Goal: Transaction & Acquisition: Book appointment/travel/reservation

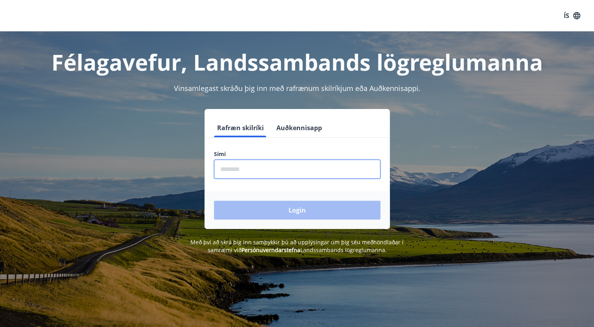
click at [270, 164] on input "phone" at bounding box center [297, 169] width 166 height 19
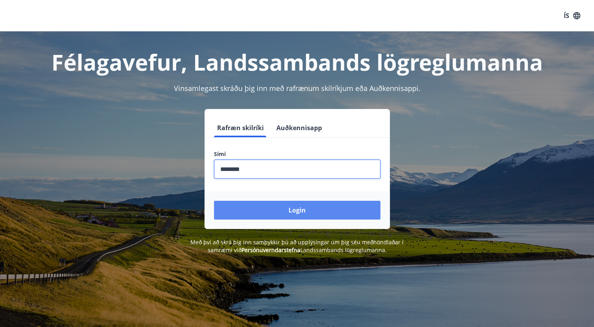
type input "********"
click at [286, 214] on button "Login" at bounding box center [297, 210] width 166 height 19
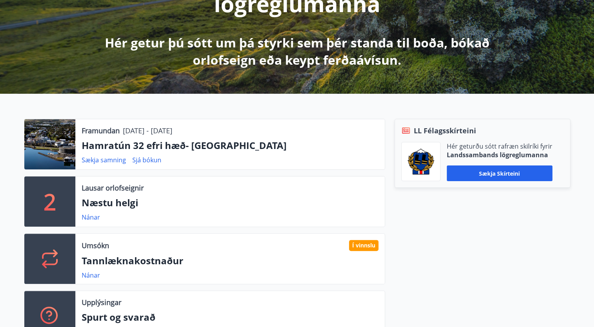
scroll to position [196, 0]
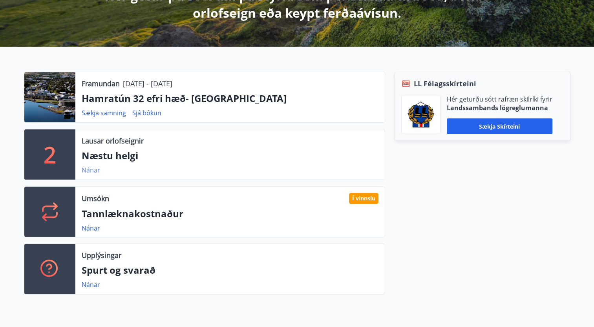
click at [91, 171] on link "Nánar" at bounding box center [91, 170] width 18 height 9
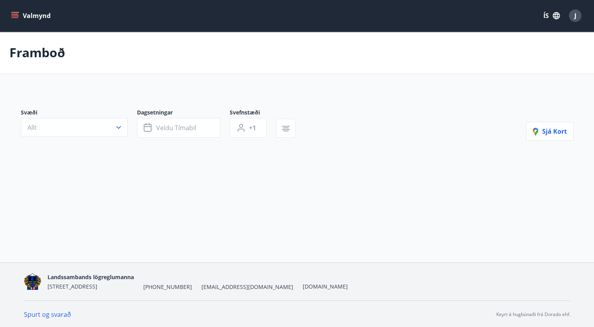
type input "*"
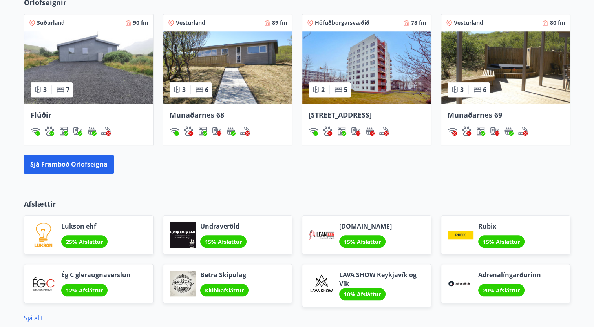
scroll to position [612, 0]
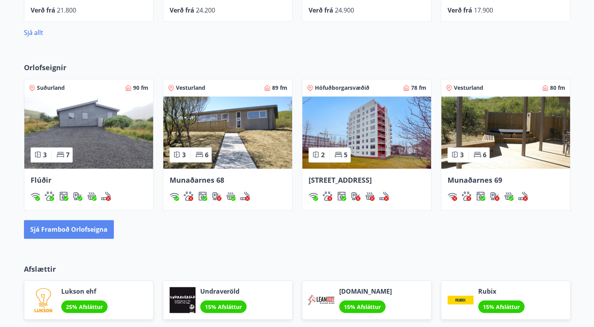
click at [68, 232] on button "Sjá framboð orlofseigna" at bounding box center [69, 229] width 90 height 19
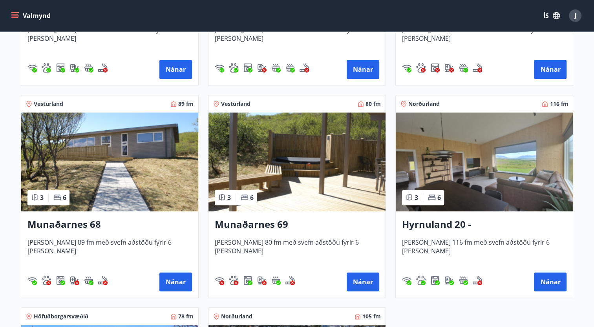
scroll to position [192, 0]
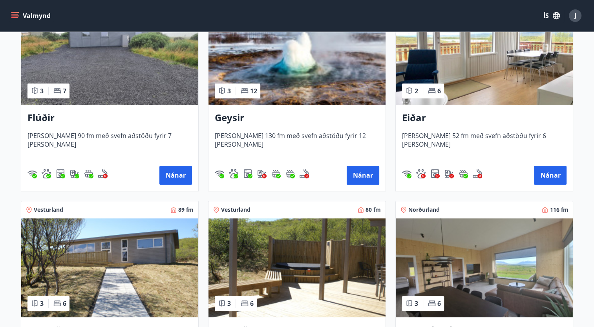
click at [294, 74] on img at bounding box center [296, 55] width 177 height 99
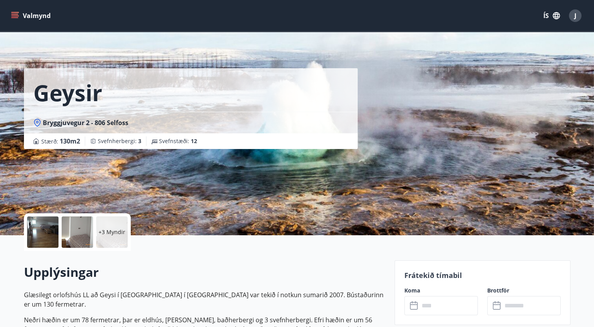
click at [112, 230] on p "+3 Myndir" at bounding box center [112, 232] width 27 height 8
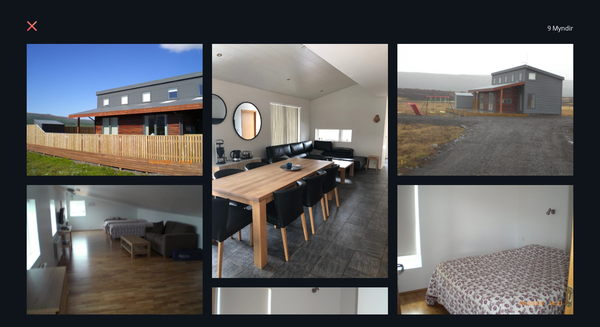
click at [27, 27] on icon at bounding box center [33, 27] width 13 height 13
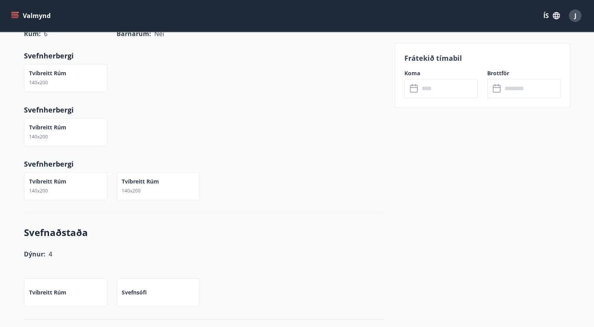
scroll to position [471, 0]
